Goal: Information Seeking & Learning: Check status

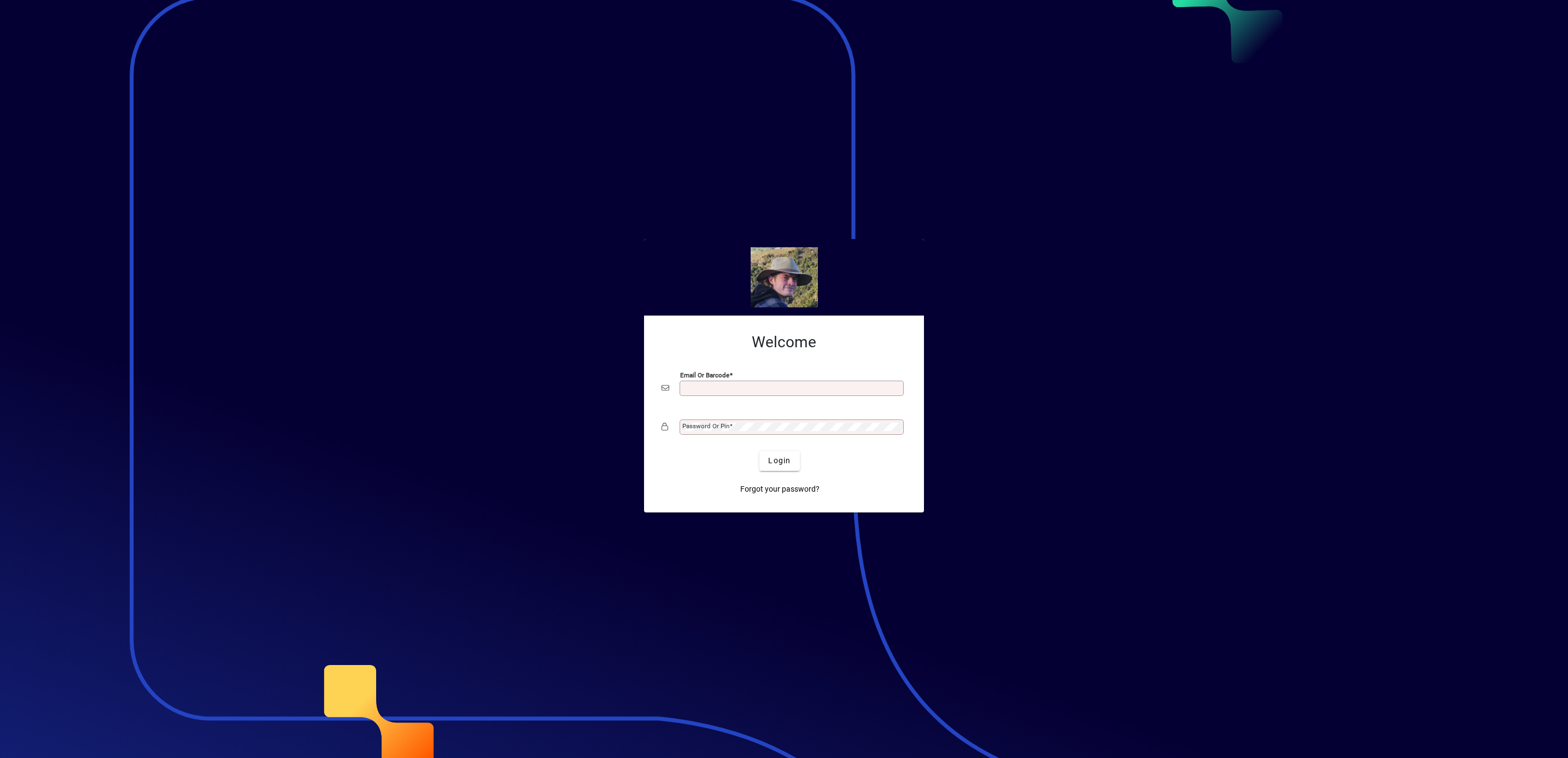
type input "**********"
click at [775, 458] on span "Login" at bounding box center [779, 460] width 23 height 11
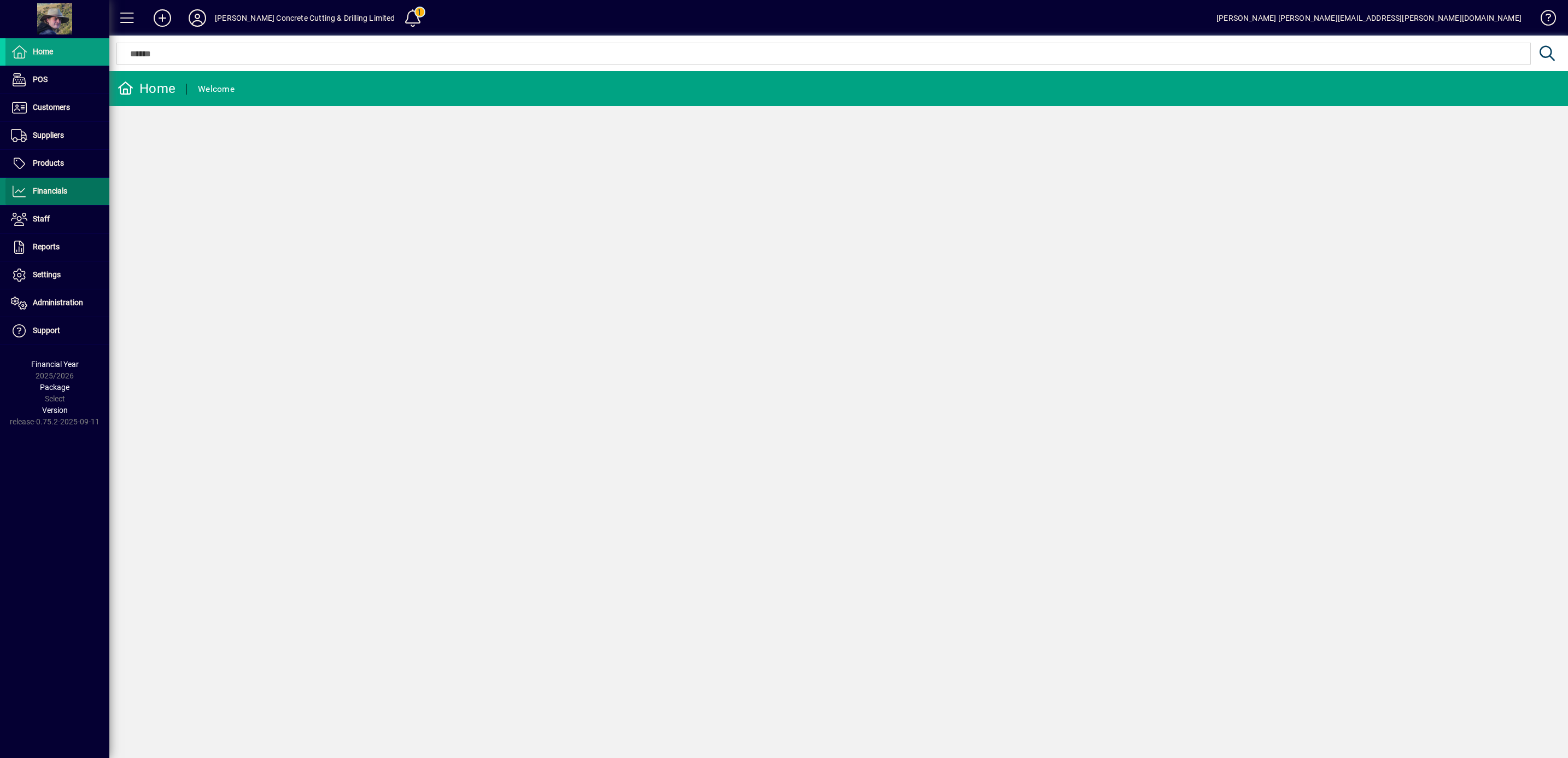
click at [51, 191] on span "Financials" at bounding box center [50, 191] width 34 height 9
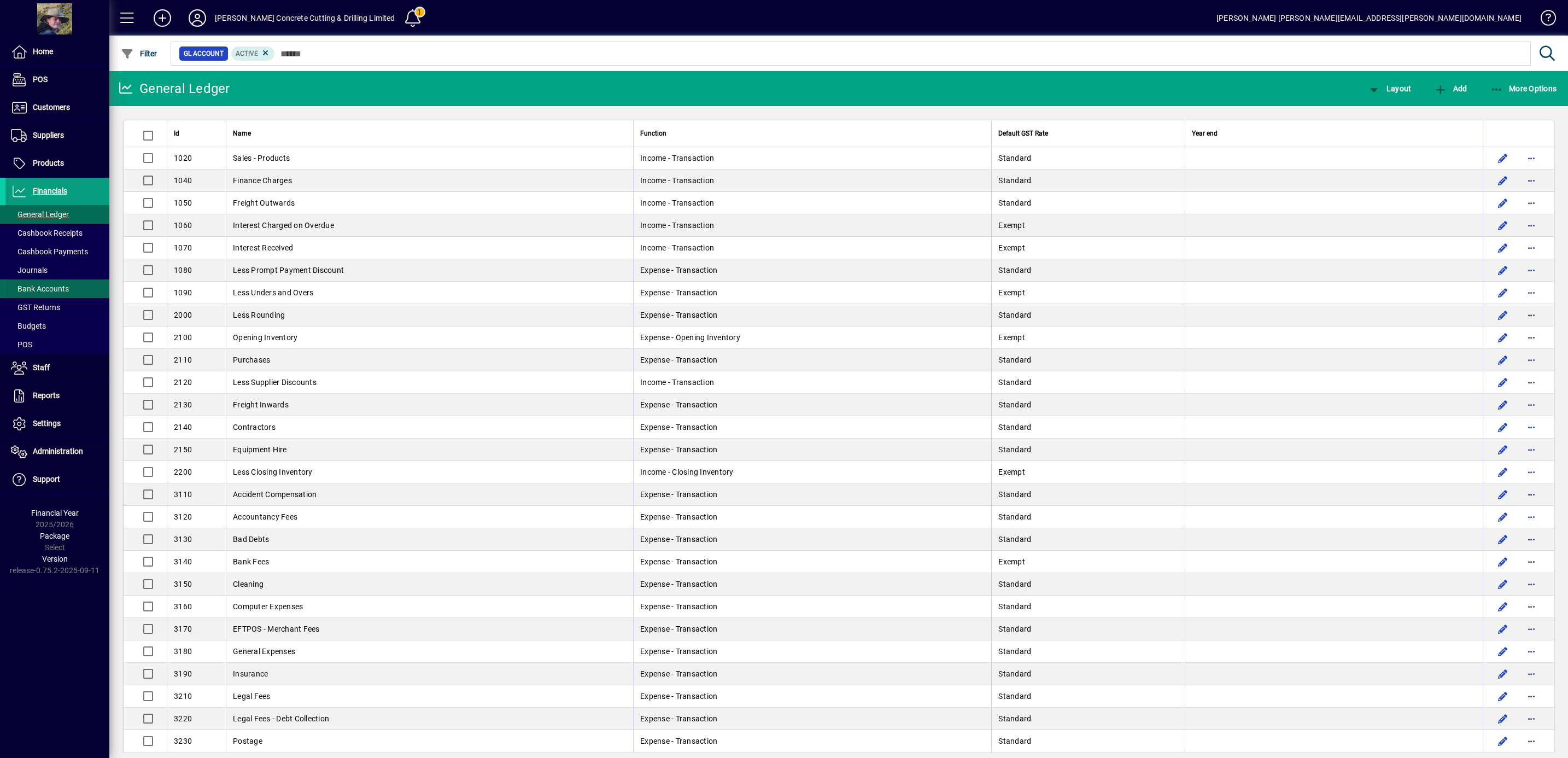
click at [48, 290] on span "Bank Accounts" at bounding box center [39, 289] width 58 height 9
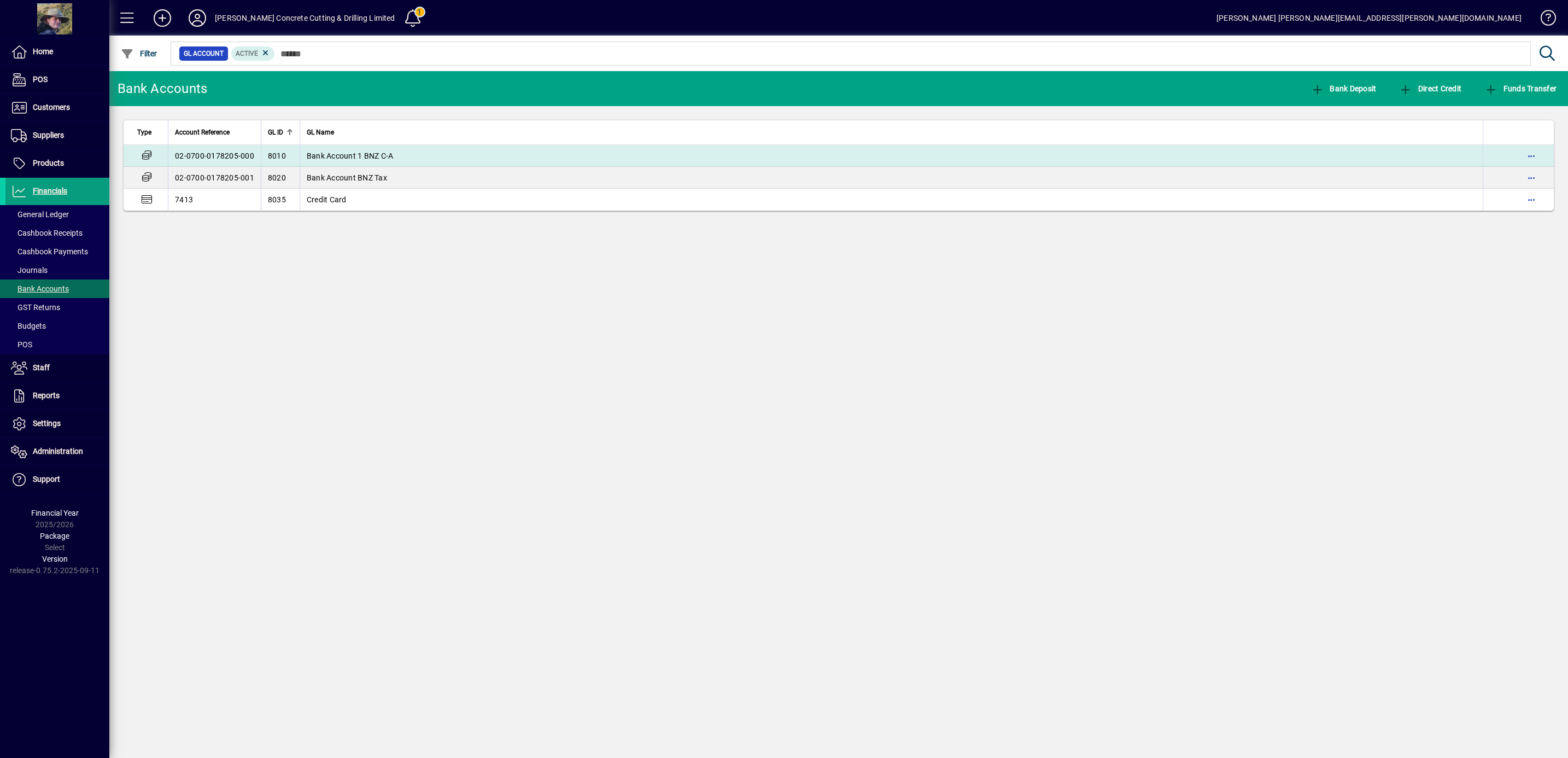
click at [358, 157] on span "Bank Account 1 BNZ C-A" at bounding box center [350, 156] width 87 height 9
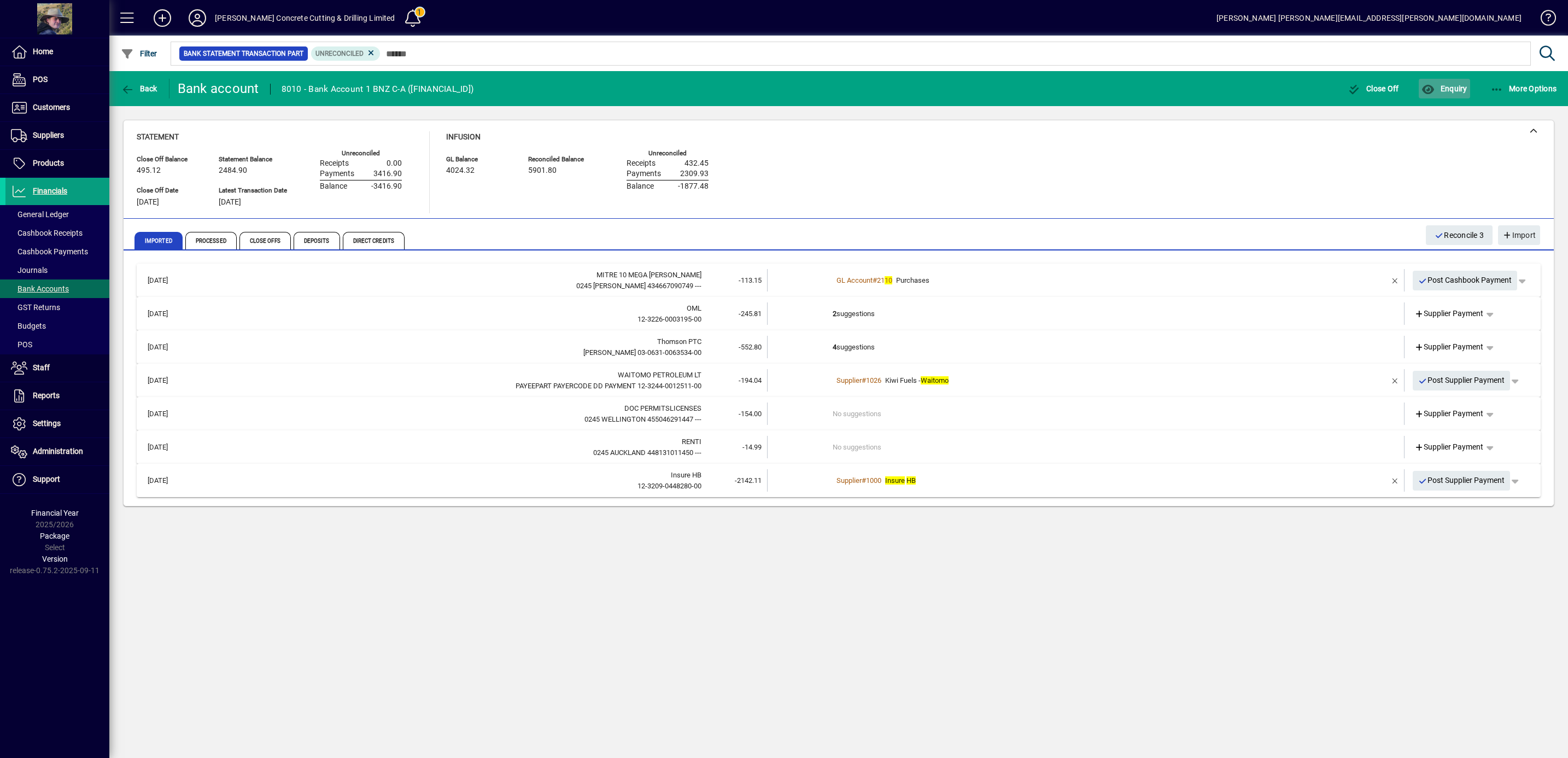
click at [1462, 90] on span "Enquiry" at bounding box center [1445, 88] width 46 height 9
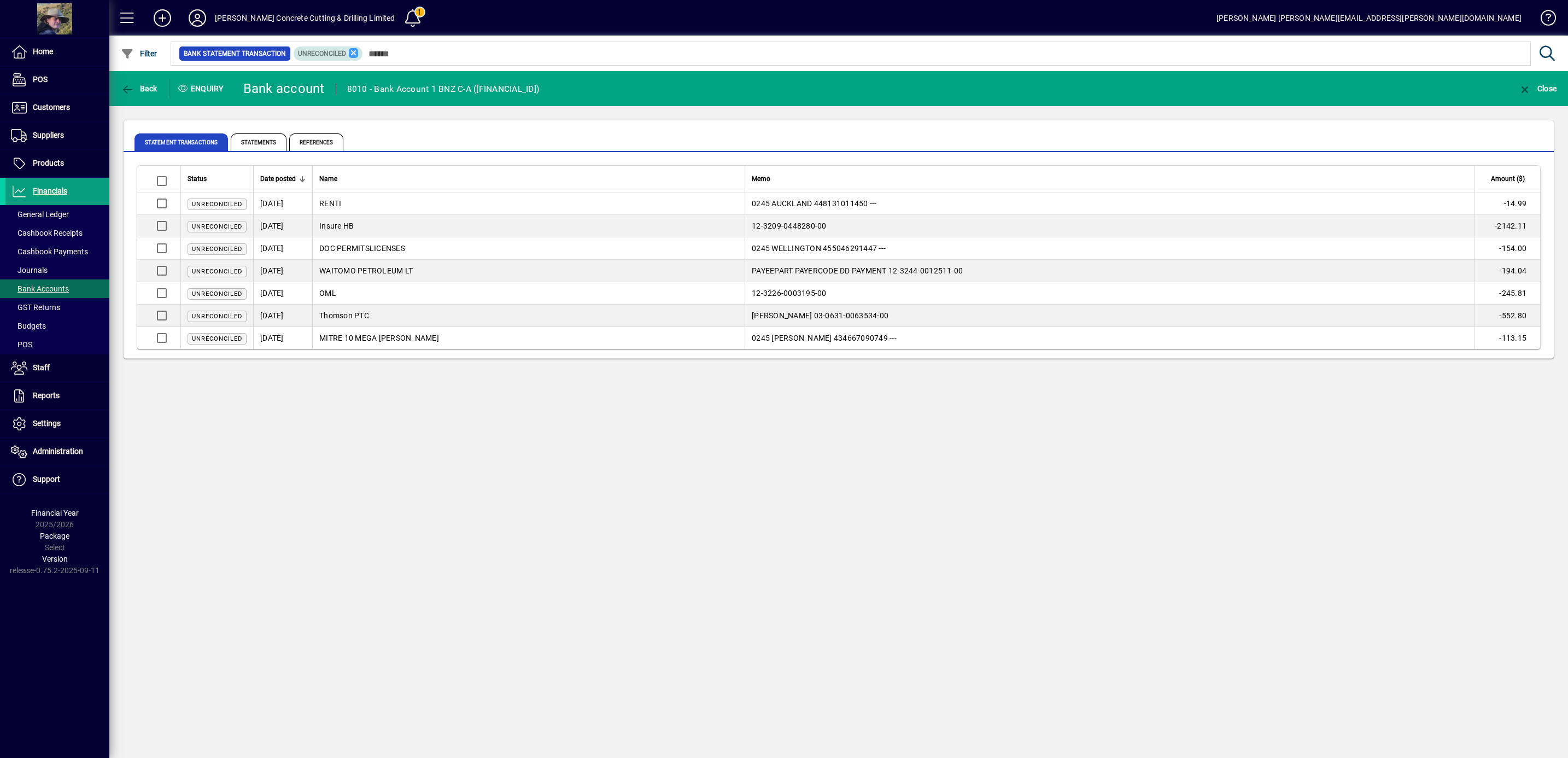
click at [353, 51] on icon at bounding box center [354, 53] width 10 height 10
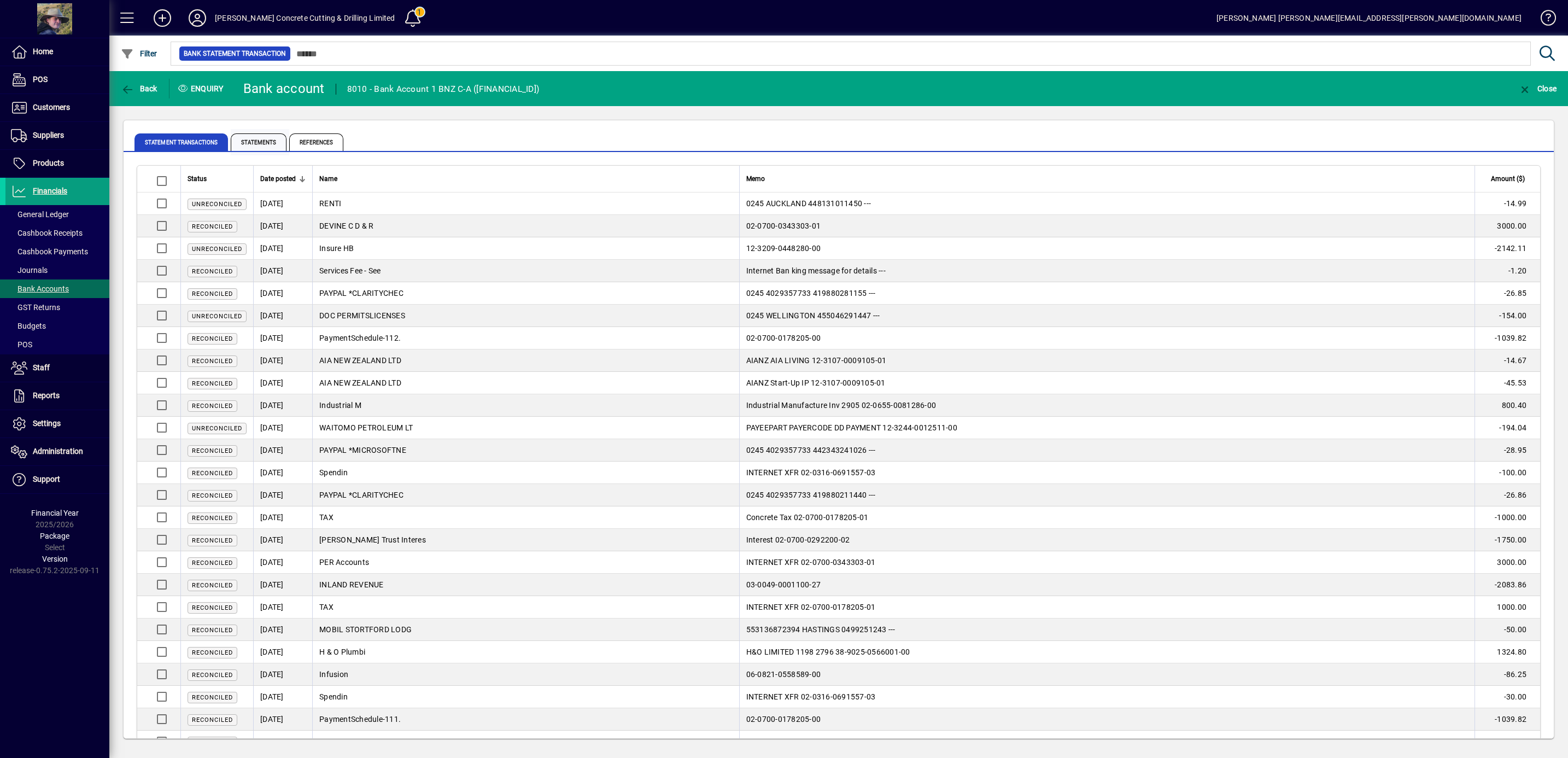
click at [265, 144] on span "Statements" at bounding box center [258, 142] width 56 height 18
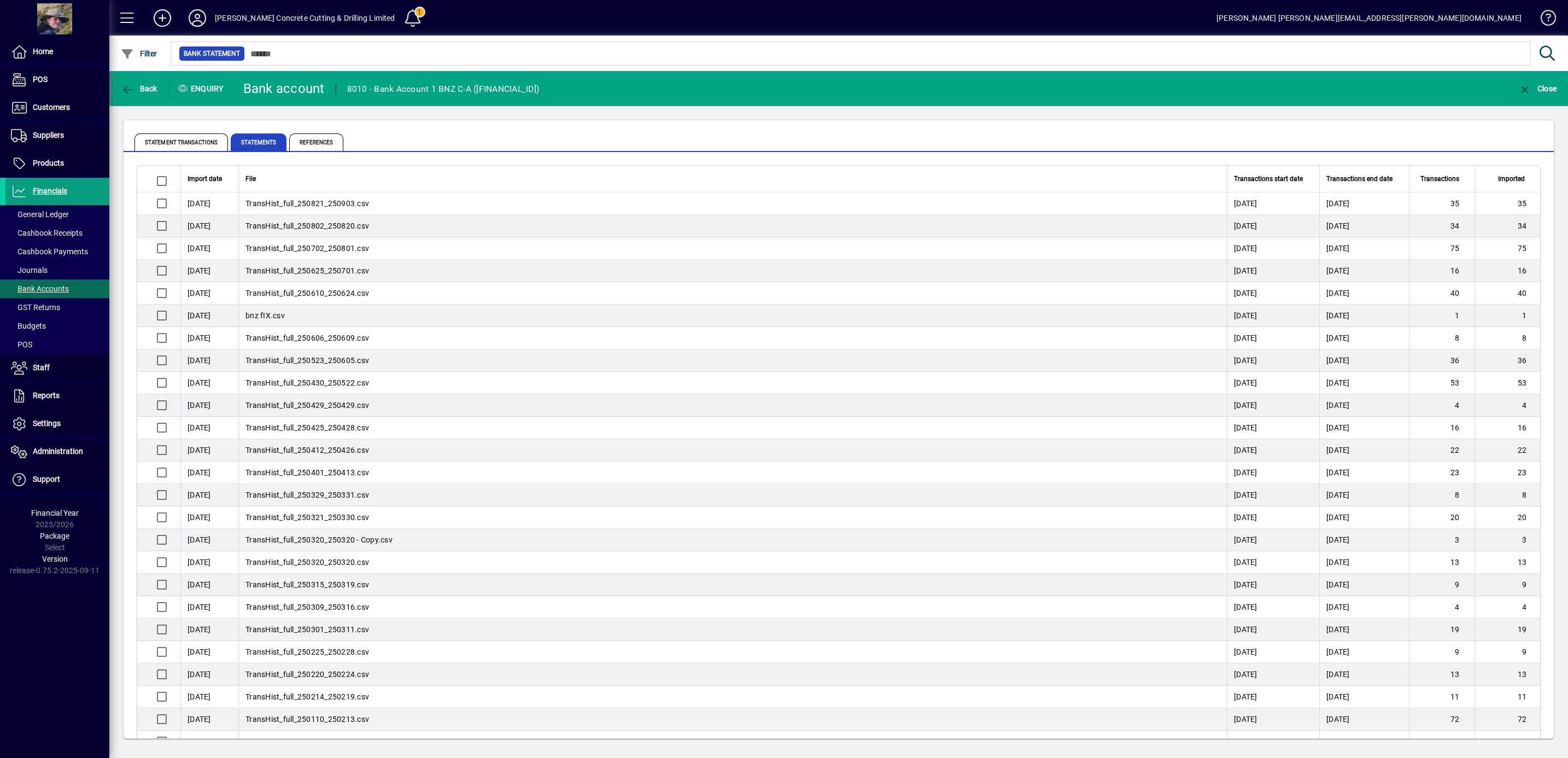
click at [320, 206] on span "TransHist_full_250821_250903.csv" at bounding box center [307, 204] width 124 height 9
click at [209, 207] on td "[DATE]" at bounding box center [209, 204] width 58 height 23
